Goal: Information Seeking & Learning: Understand process/instructions

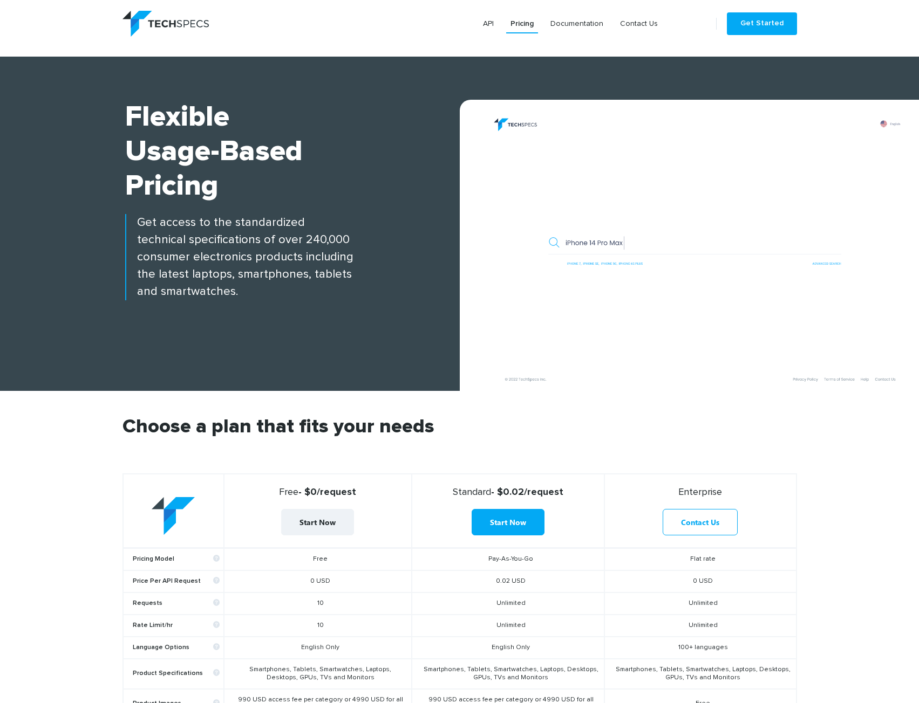
scroll to position [162, 0]
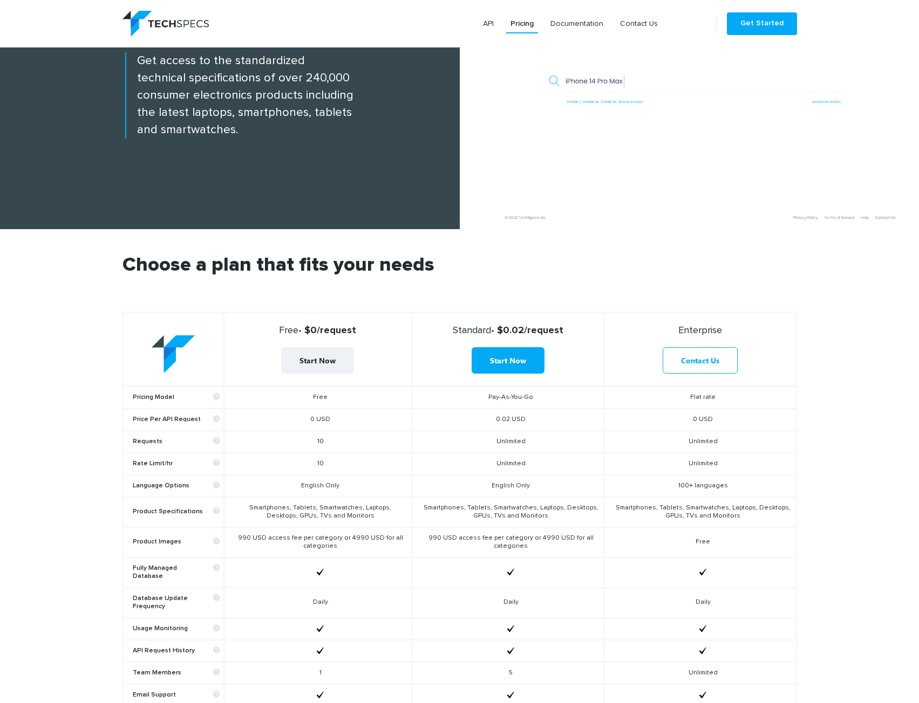
drag, startPoint x: 282, startPoint y: 443, endPoint x: 340, endPoint y: 444, distance: 58.8
click at [340, 444] on td "10" at bounding box center [318, 442] width 188 height 22
drag, startPoint x: 153, startPoint y: 464, endPoint x: 211, endPoint y: 464, distance: 58.3
click at [184, 464] on b "Rate Limit/hr" at bounding box center [176, 464] width 87 height 8
click at [282, 461] on td "10" at bounding box center [318, 464] width 188 height 22
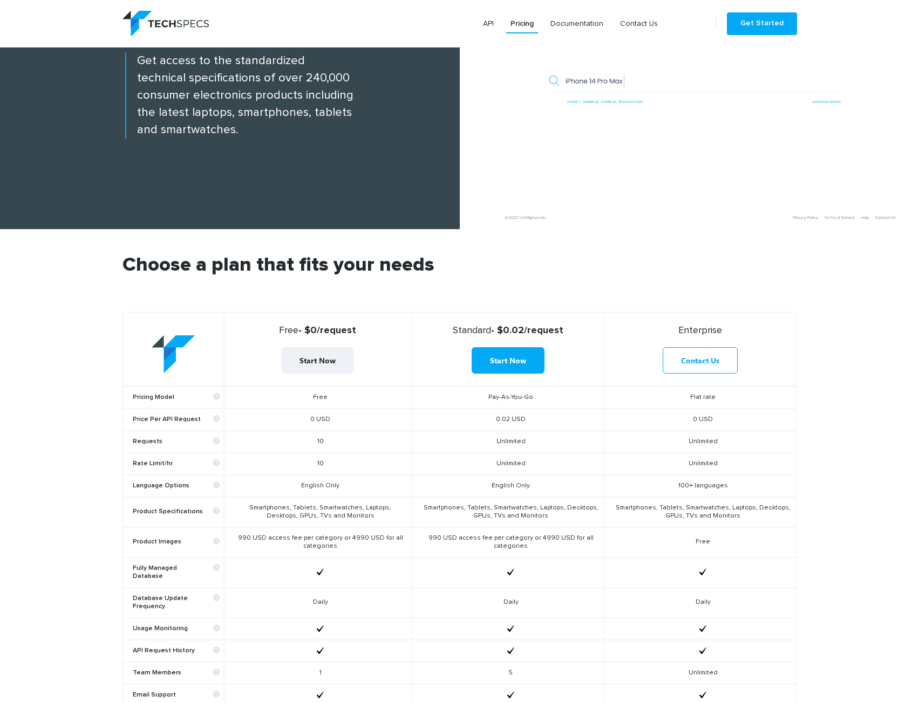
drag, startPoint x: 293, startPoint y: 435, endPoint x: 360, endPoint y: 431, distance: 67.0
click at [360, 431] on td "10" at bounding box center [318, 442] width 188 height 22
drag, startPoint x: 512, startPoint y: 327, endPoint x: 524, endPoint y: 328, distance: 12.5
click at [524, 328] on strong "Standard - $0.02/request" at bounding box center [507, 331] width 183 height 12
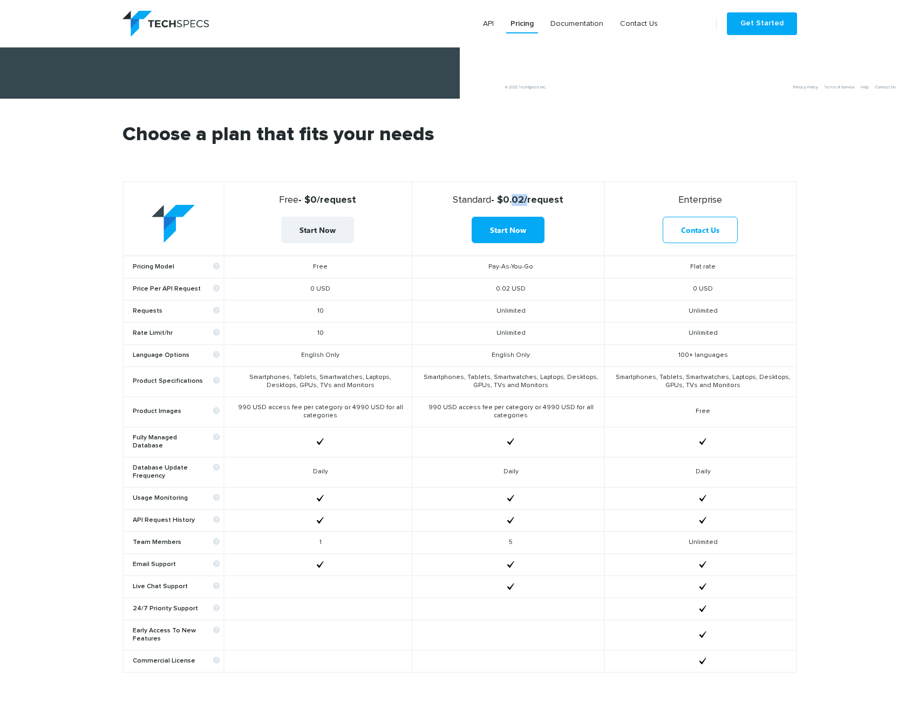
scroll to position [324, 0]
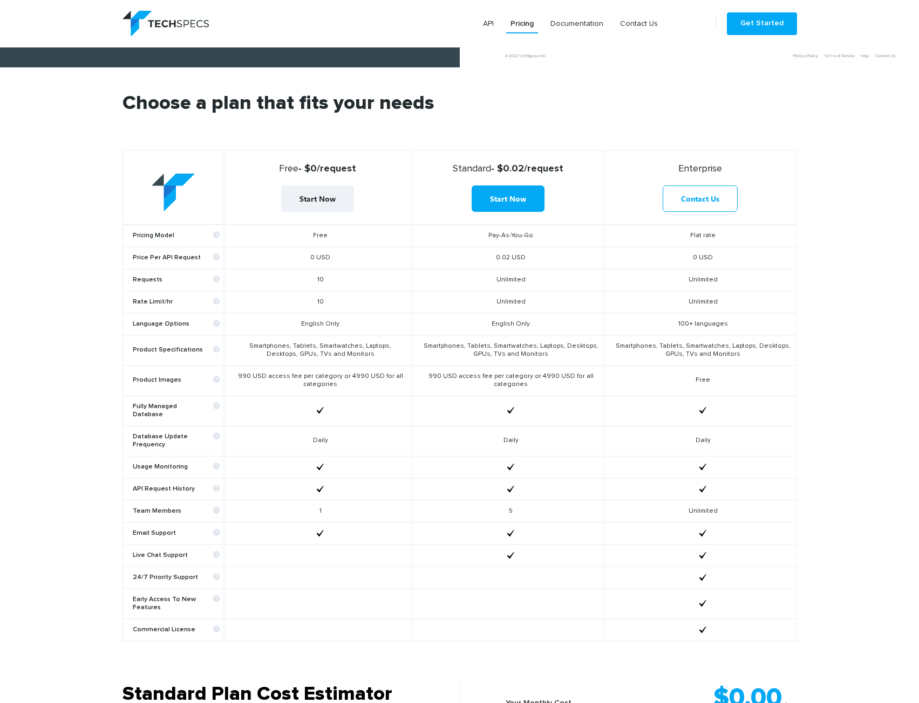
click at [429, 378] on td "990 USD access fee per category or 4990 USD for all categories" at bounding box center [508, 381] width 193 height 30
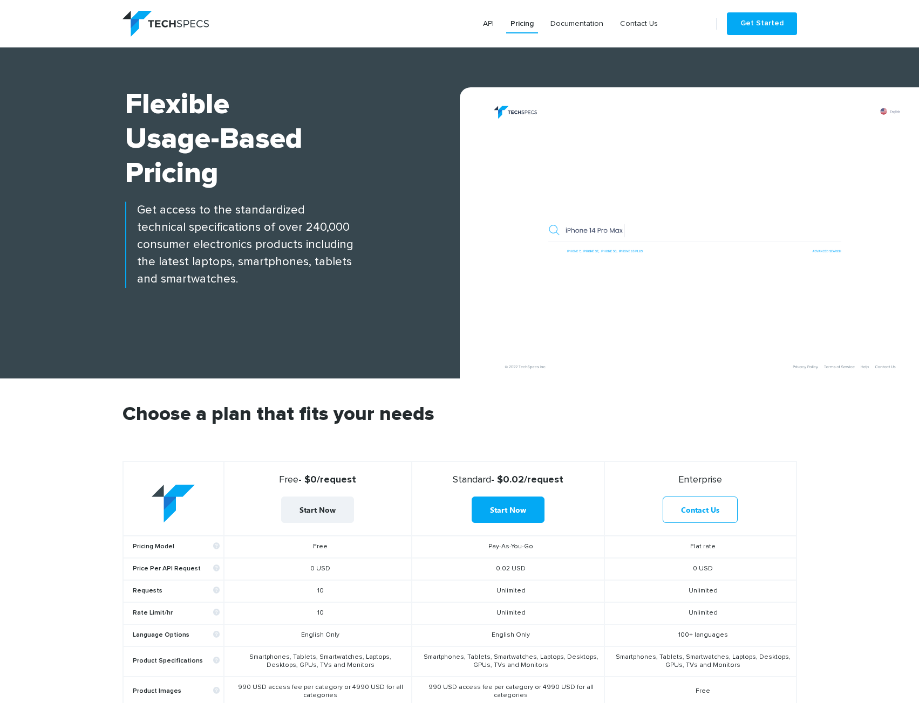
scroll to position [0, 0]
